Goal: Task Accomplishment & Management: Use online tool/utility

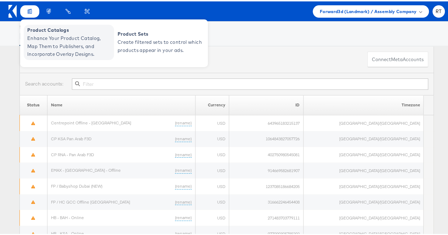
click at [47, 40] on span "Enhance Your Product Catalog, Map Them to Publishers, and Incorporate Overlay D…" at bounding box center [69, 45] width 85 height 24
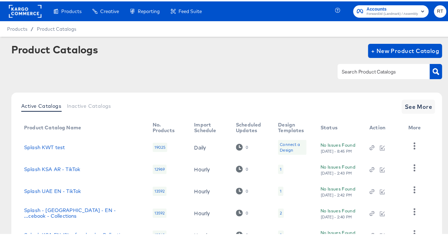
click at [378, 75] on div at bounding box center [383, 70] width 92 height 15
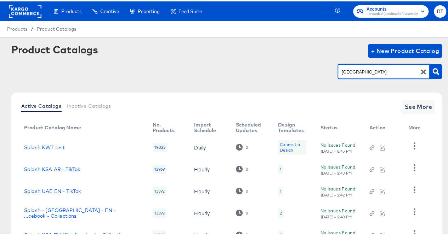
type input "[GEOGRAPHIC_DATA]"
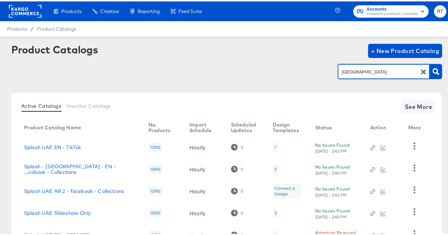
scroll to position [56, 0]
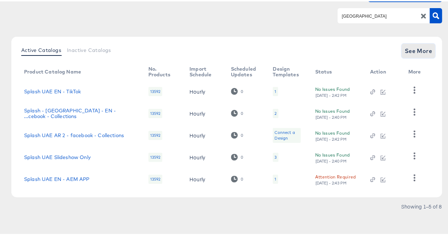
click at [404, 49] on span "See More" at bounding box center [418, 50] width 28 height 10
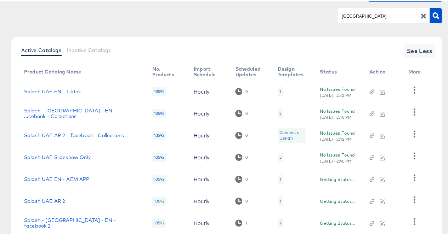
scroll to position [122, 0]
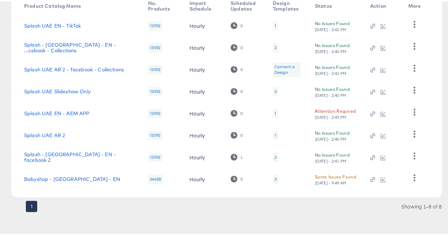
click at [61, 159] on td "Splash - [GEOGRAPHIC_DATA] - EN - facebook 2" at bounding box center [80, 156] width 124 height 22
click at [61, 157] on link "Splash - [GEOGRAPHIC_DATA] - EN - facebook 2" at bounding box center [79, 155] width 110 height 11
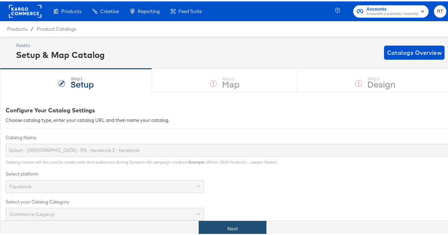
click at [209, 224] on button "Next" at bounding box center [233, 228] width 68 height 16
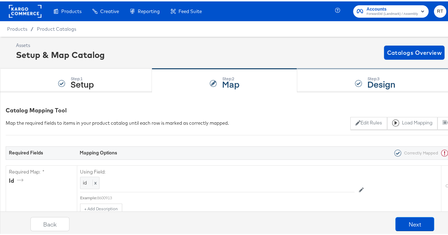
click at [328, 83] on div "Step: 3 Design" at bounding box center [375, 79] width 156 height 23
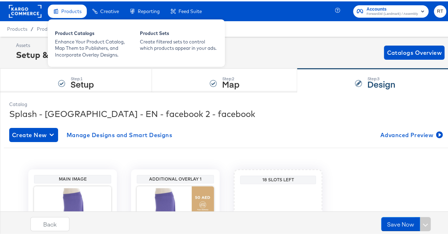
click at [78, 5] on div "Products" at bounding box center [67, 10] width 39 height 14
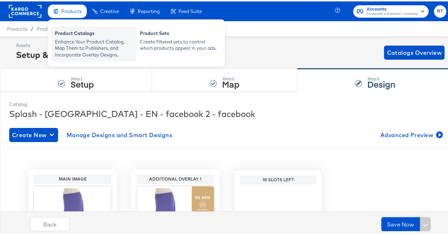
click at [76, 49] on div "Enhance Your Product Catalog, Map Them to Publishers, and Incorporate Overlay D…" at bounding box center [94, 47] width 78 height 20
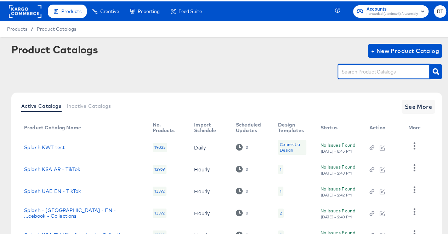
click at [374, 68] on input "text" at bounding box center [377, 71] width 75 height 8
type input "kwt"
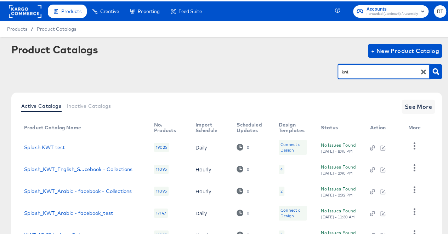
scroll to position [56, 0]
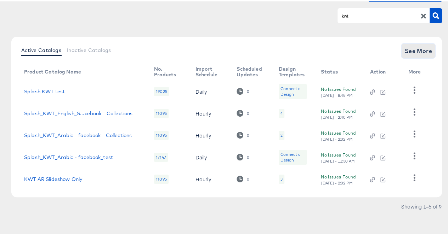
click at [417, 51] on span "See More" at bounding box center [418, 50] width 28 height 10
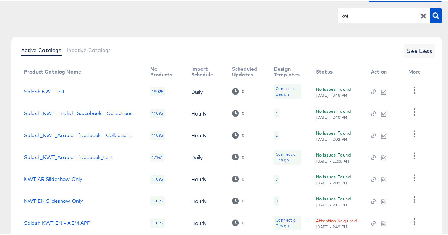
scroll to position [144, 0]
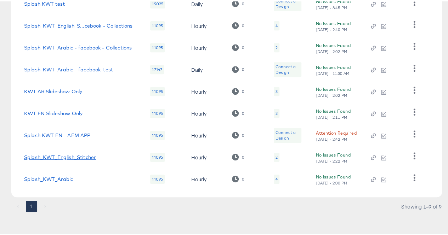
click at [79, 157] on link "Splash_KWT_English_Stitcher" at bounding box center [60, 156] width 72 height 6
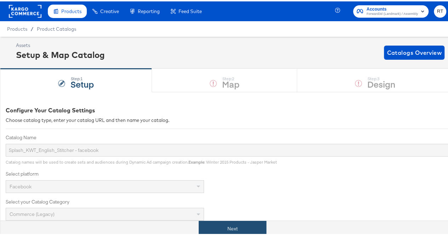
click at [223, 229] on button "Next" at bounding box center [233, 228] width 68 height 16
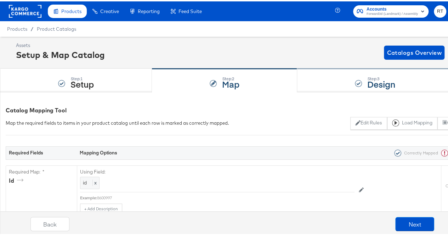
click at [328, 74] on div "Step: 3 Design" at bounding box center [375, 79] width 156 height 23
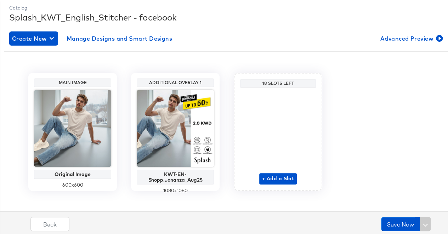
scroll to position [101, 0]
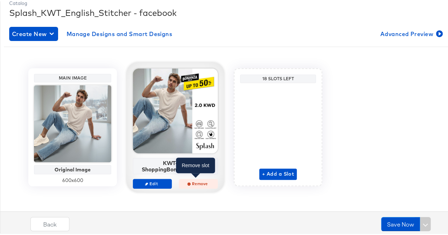
click at [192, 182] on span "Remove" at bounding box center [198, 182] width 33 height 5
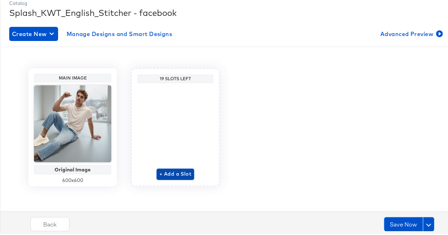
click at [173, 173] on span "+ Add a Slot" at bounding box center [175, 172] width 32 height 9
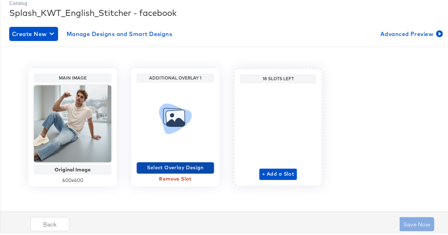
click at [170, 169] on span "Select Overlay Design" at bounding box center [174, 166] width 71 height 9
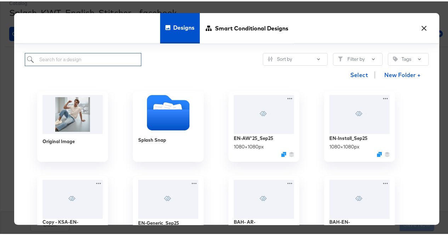
click at [113, 62] on input "search" at bounding box center [83, 58] width 116 height 13
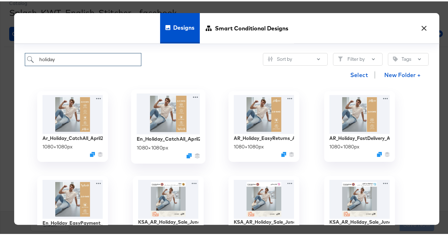
type input "holiday"
click at [156, 116] on img at bounding box center [168, 112] width 63 height 41
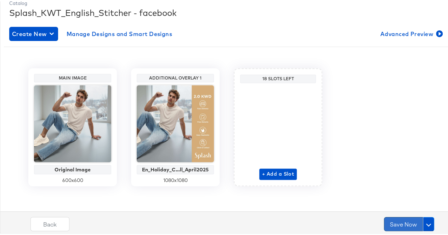
click at [387, 222] on button "Save Now" at bounding box center [403, 223] width 39 height 14
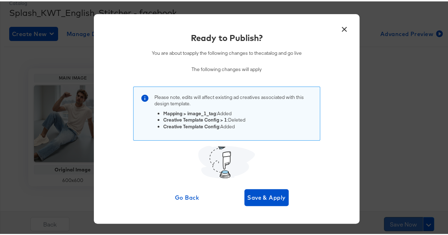
scroll to position [0, 0]
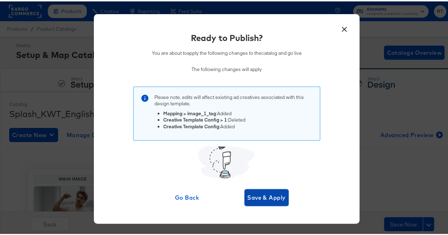
click at [269, 199] on span "Save & Apply" at bounding box center [266, 196] width 39 height 10
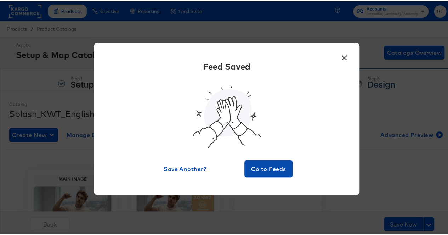
click at [286, 168] on span "Go to Feeds" at bounding box center [268, 168] width 42 height 10
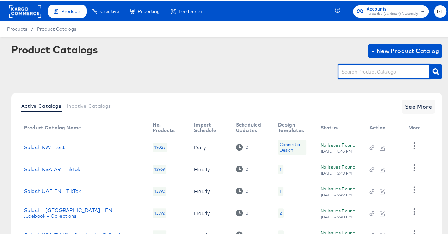
click at [351, 74] on input "text" at bounding box center [377, 71] width 75 height 8
type input "bah"
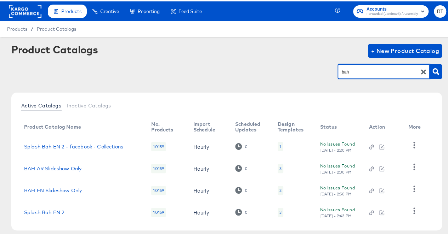
scroll to position [33, 0]
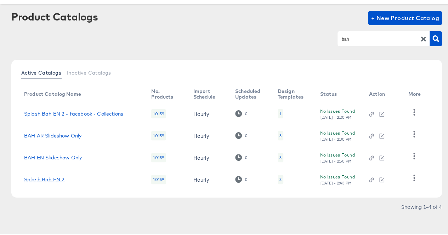
click at [48, 176] on link "Splash Bah EN 2" at bounding box center [44, 179] width 40 height 6
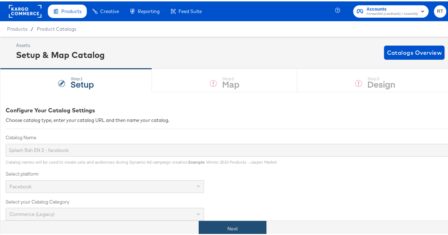
click at [217, 229] on button "Next" at bounding box center [233, 228] width 68 height 16
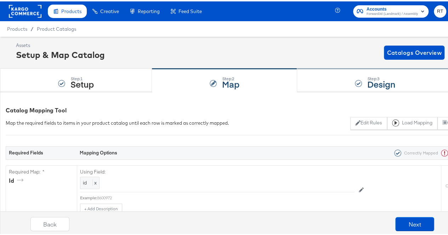
click at [336, 79] on div "Step: 3 Design" at bounding box center [375, 79] width 156 height 23
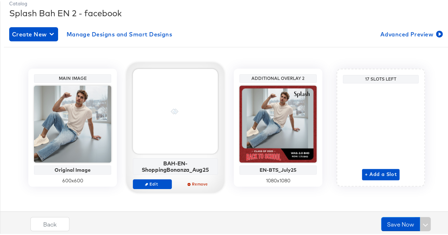
scroll to position [102, 0]
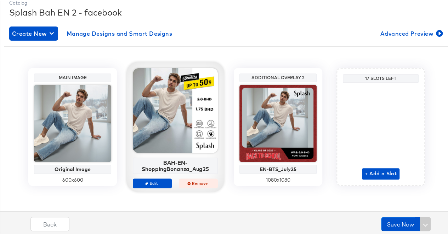
click at [192, 182] on span "Remove" at bounding box center [198, 181] width 33 height 5
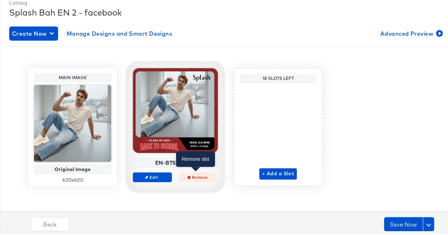
click at [197, 175] on span "Remove" at bounding box center [198, 175] width 33 height 5
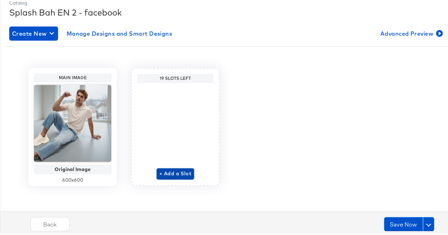
click at [168, 174] on span "+ Add a Slot" at bounding box center [175, 172] width 32 height 9
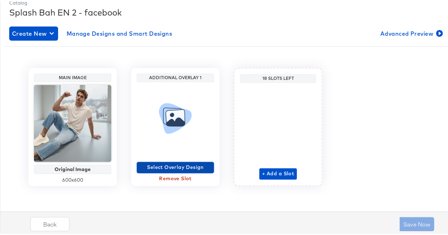
click at [177, 167] on span "Select Overlay Design" at bounding box center [174, 166] width 71 height 9
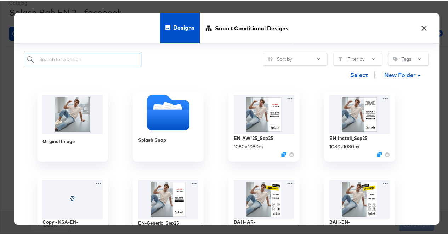
click at [117, 55] on input "search" at bounding box center [83, 58] width 116 height 13
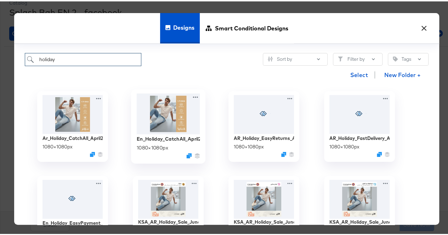
type input "holiday"
click at [156, 119] on img at bounding box center [168, 112] width 63 height 41
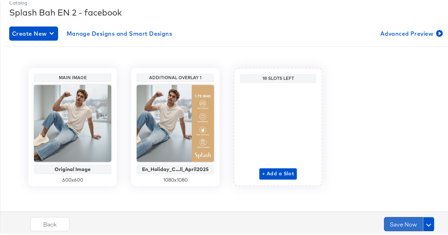
click at [403, 222] on button "Save Now" at bounding box center [403, 223] width 39 height 14
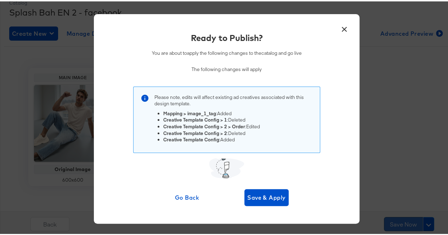
scroll to position [0, 0]
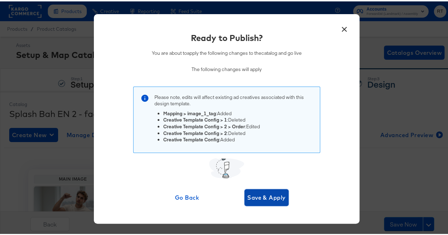
click at [270, 191] on button "Save & Apply" at bounding box center [266, 196] width 44 height 17
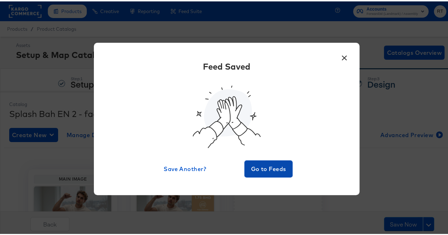
click at [253, 168] on span "Go to Feeds" at bounding box center [268, 168] width 42 height 10
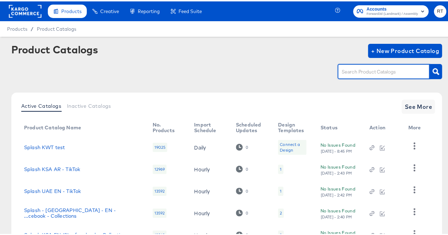
click at [369, 69] on input "text" at bounding box center [377, 71] width 75 height 8
type input "bh"
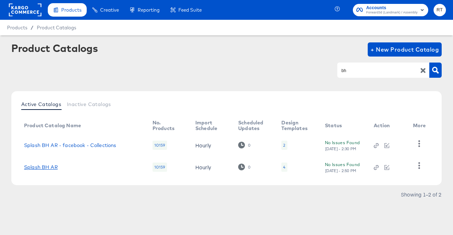
click at [47, 169] on link "Splash BH AR" at bounding box center [41, 168] width 34 height 6
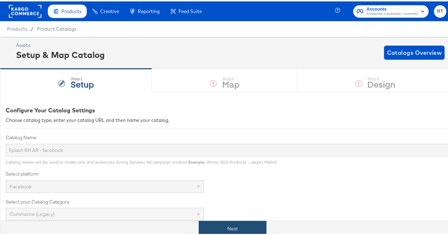
click at [219, 229] on button "Next" at bounding box center [233, 228] width 68 height 16
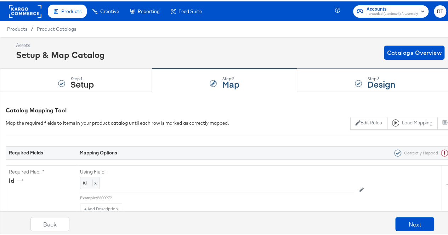
click at [326, 83] on div "Step: 3 Design" at bounding box center [375, 79] width 156 height 23
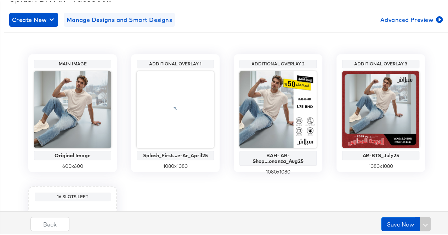
scroll to position [116, 0]
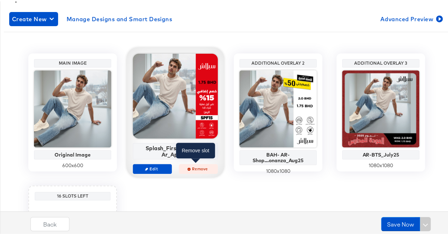
click at [199, 167] on span "Remove" at bounding box center [198, 167] width 33 height 5
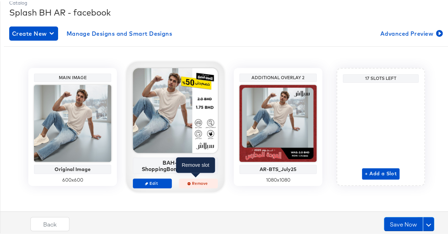
click at [196, 180] on span "Remove" at bounding box center [198, 181] width 33 height 5
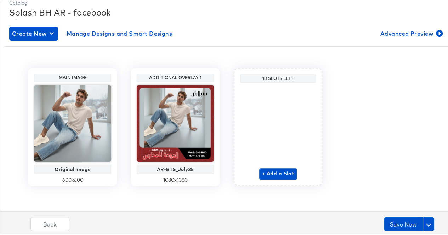
click at [210, 189] on div "Main Image Original Image 600 x 600 Additional Overlay 1 AR-BTS_July25 1080 x 1…" at bounding box center [226, 123] width 435 height 145
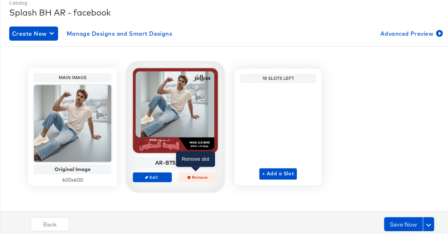
click at [194, 173] on span "Remove" at bounding box center [198, 175] width 33 height 5
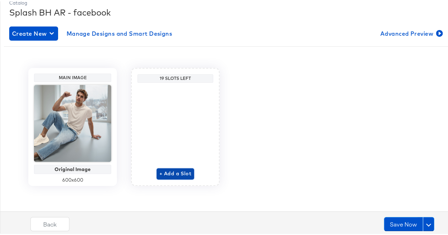
click at [171, 175] on span "+ Add a Slot" at bounding box center [175, 172] width 32 height 9
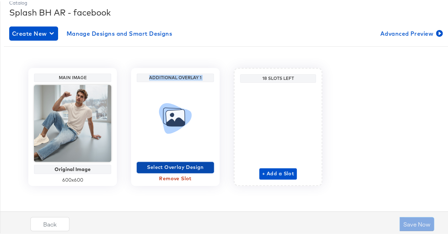
click at [177, 164] on span "Select Overlay Design" at bounding box center [174, 166] width 71 height 9
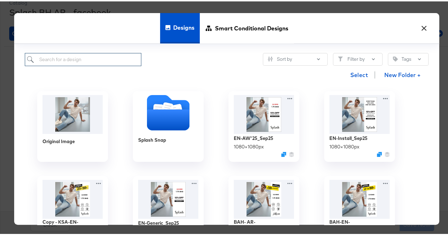
click at [90, 61] on input "search" at bounding box center [83, 58] width 116 height 13
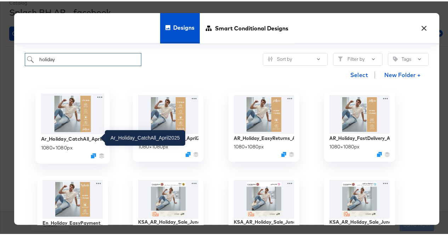
type input "holiday"
click at [71, 135] on div "Ar_Holiday_CatchAll_April2025" at bounding box center [72, 137] width 63 height 7
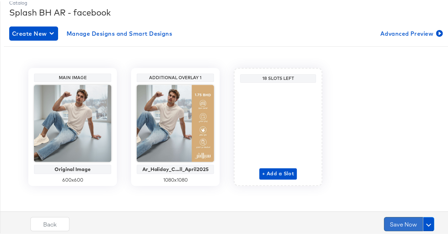
click at [398, 221] on button "Save Now" at bounding box center [403, 223] width 39 height 14
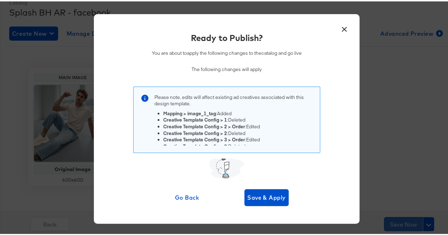
scroll to position [0, 0]
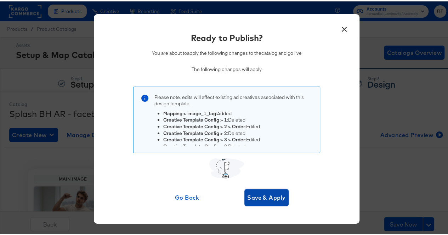
click at [265, 194] on span "Save & Apply" at bounding box center [266, 196] width 39 height 10
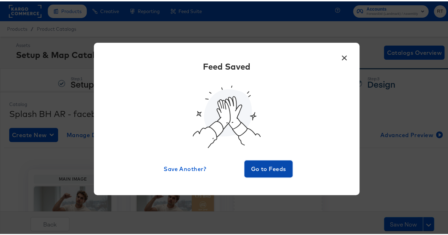
click at [263, 172] on span "Go to Feeds" at bounding box center [268, 168] width 42 height 10
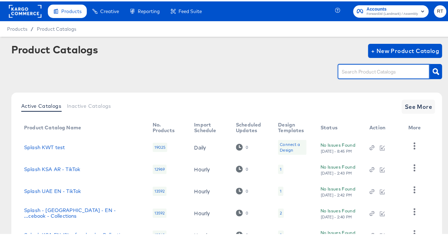
click at [355, 73] on input "text" at bounding box center [377, 71] width 75 height 8
type input "bah"
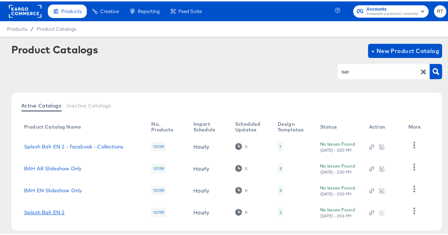
click at [43, 211] on link "Splash Bah EN 2" at bounding box center [44, 211] width 40 height 6
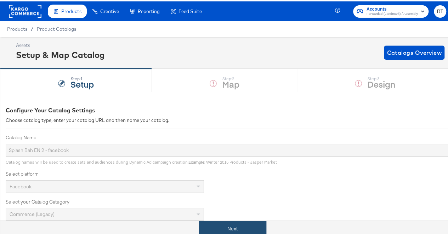
click at [224, 227] on button "Next" at bounding box center [233, 228] width 68 height 16
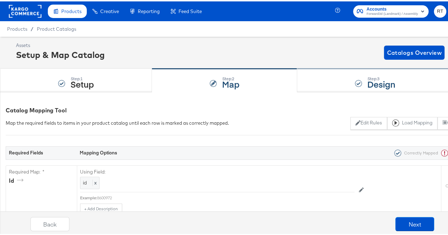
click at [318, 83] on div "Step: 3 Design" at bounding box center [375, 79] width 156 height 23
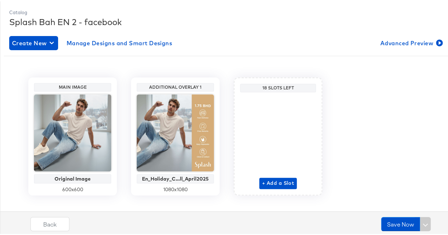
scroll to position [102, 0]
